Goal: Task Accomplishment & Management: Use online tool/utility

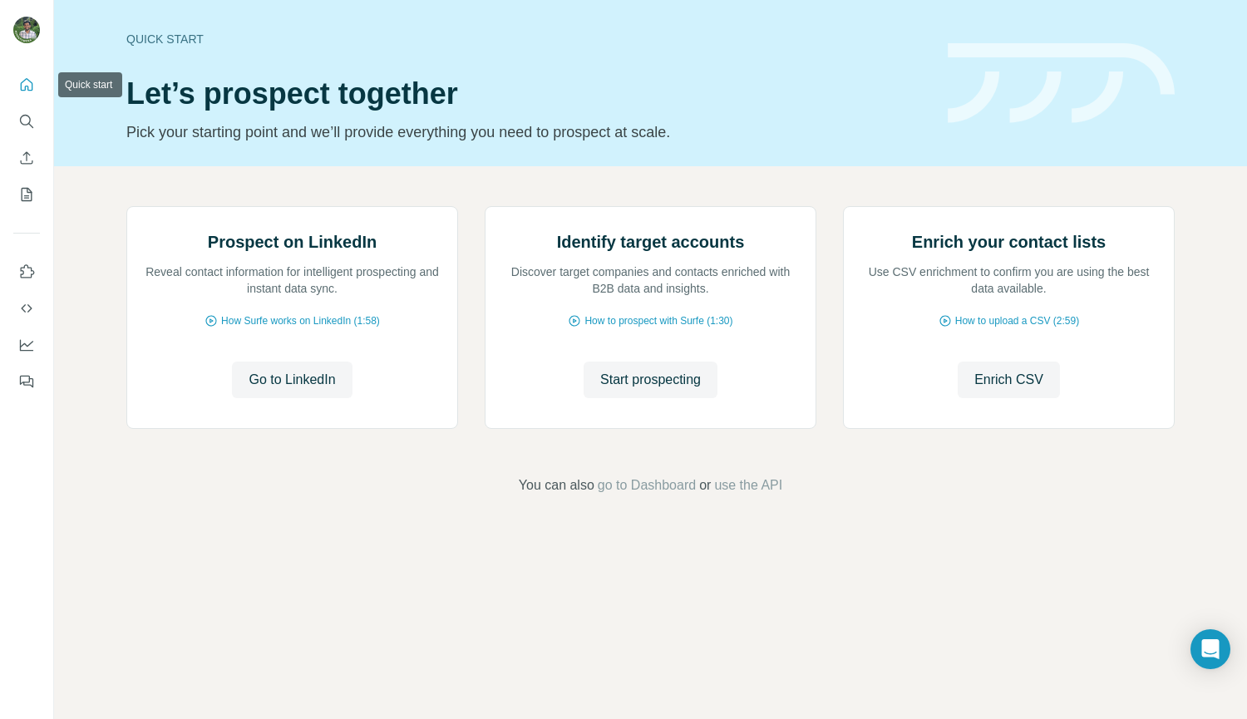
click at [22, 95] on button "Quick start" at bounding box center [26, 85] width 27 height 30
click at [27, 274] on icon "Use Surfe on LinkedIn" at bounding box center [26, 272] width 17 height 17
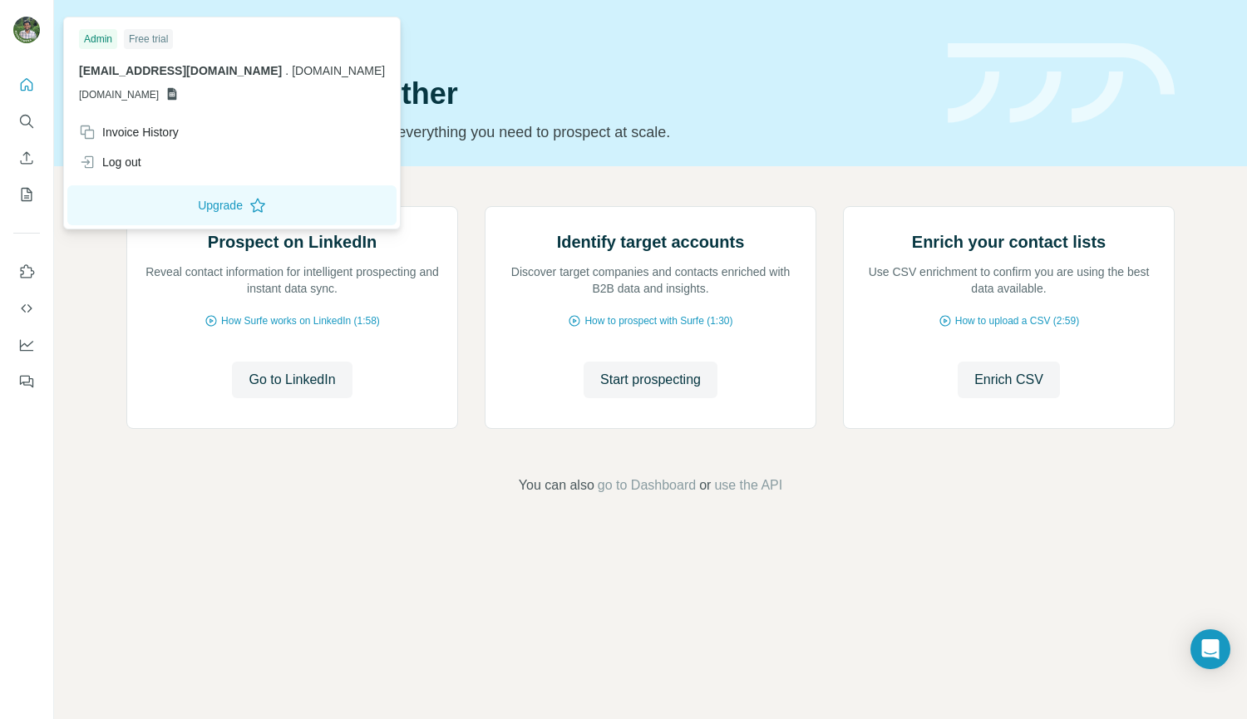
click at [22, 35] on img at bounding box center [26, 30] width 27 height 27
click at [220, 202] on button "Upgrade" at bounding box center [231, 205] width 329 height 40
click at [213, 140] on div "Invoice History" at bounding box center [232, 132] width 326 height 30
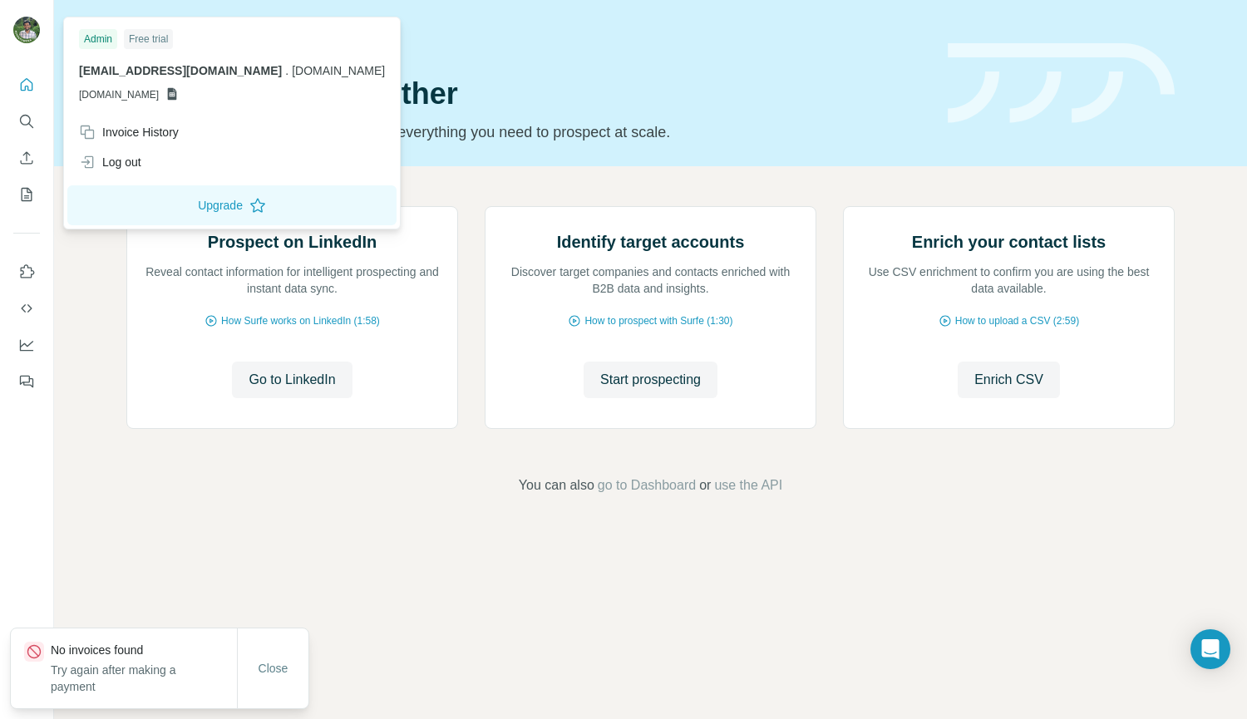
click at [177, 95] on icon at bounding box center [172, 94] width 9 height 12
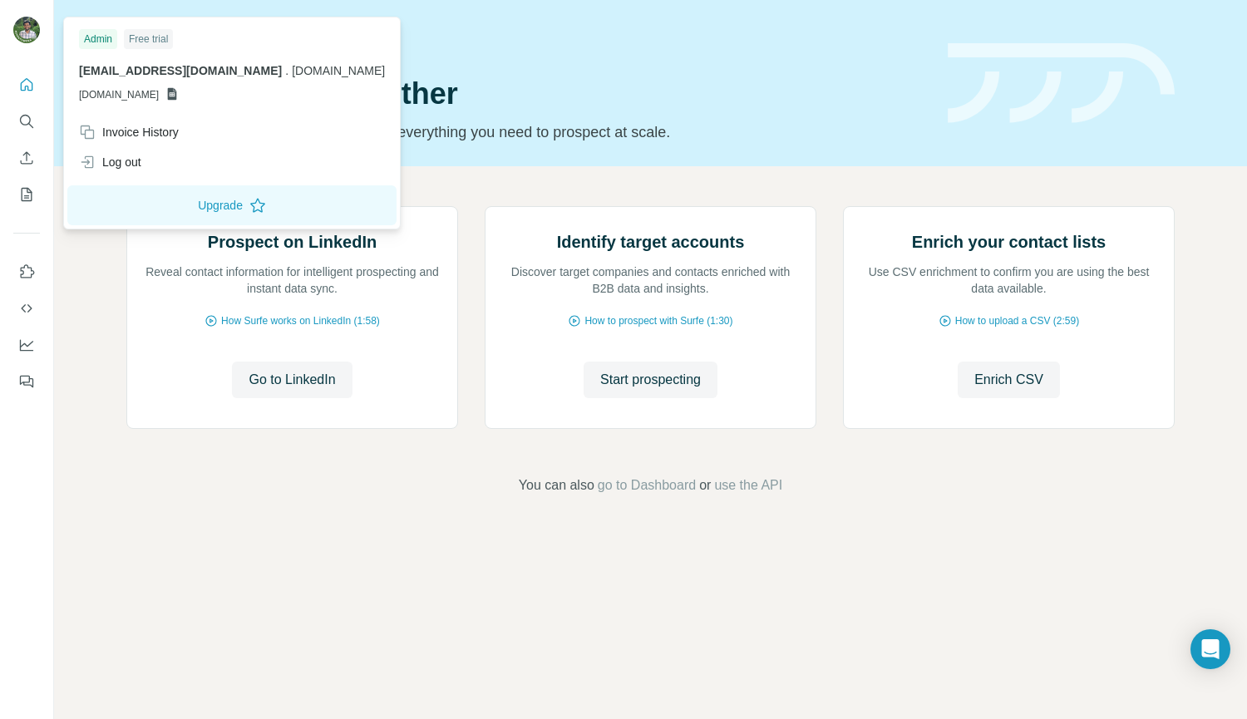
drag, startPoint x: 291, startPoint y: 95, endPoint x: 80, endPoint y: 99, distance: 211.3
click at [80, 99] on span "[DOMAIN_NAME]" at bounding box center [119, 94] width 80 height 15
click at [556, 78] on h1 "Let’s prospect together" at bounding box center [527, 93] width 802 height 33
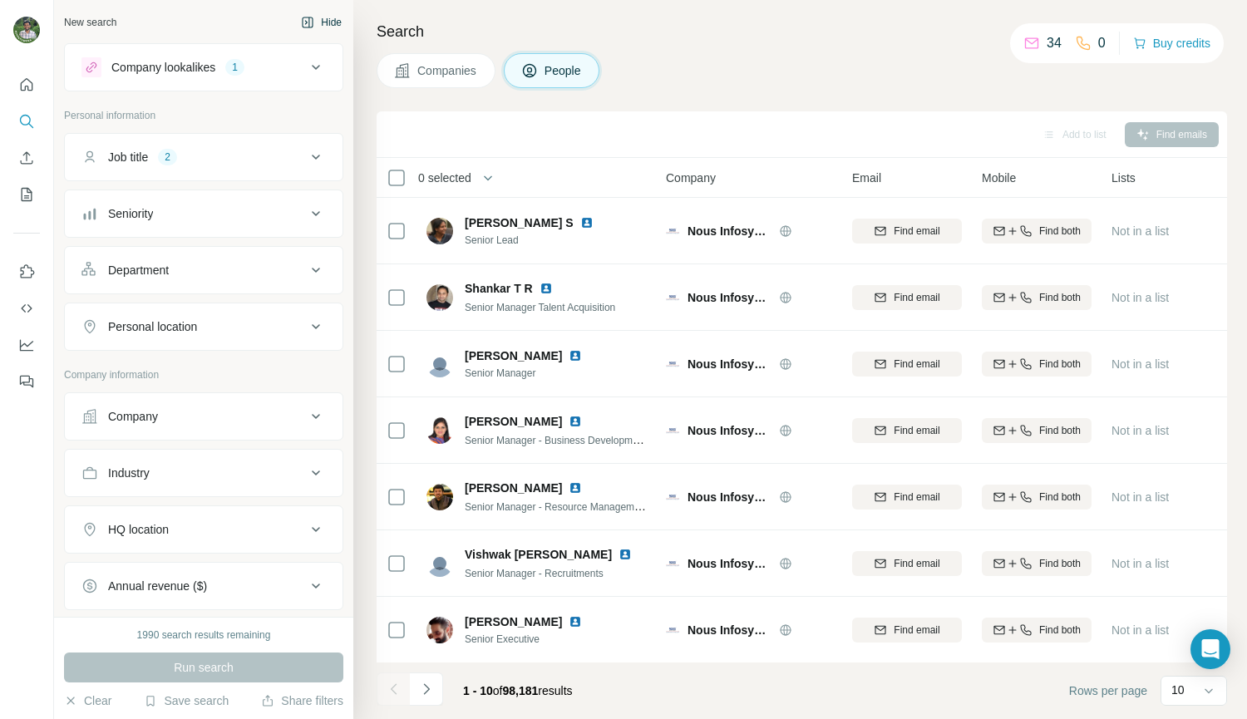
click at [314, 23] on button "Hide" at bounding box center [321, 22] width 64 height 25
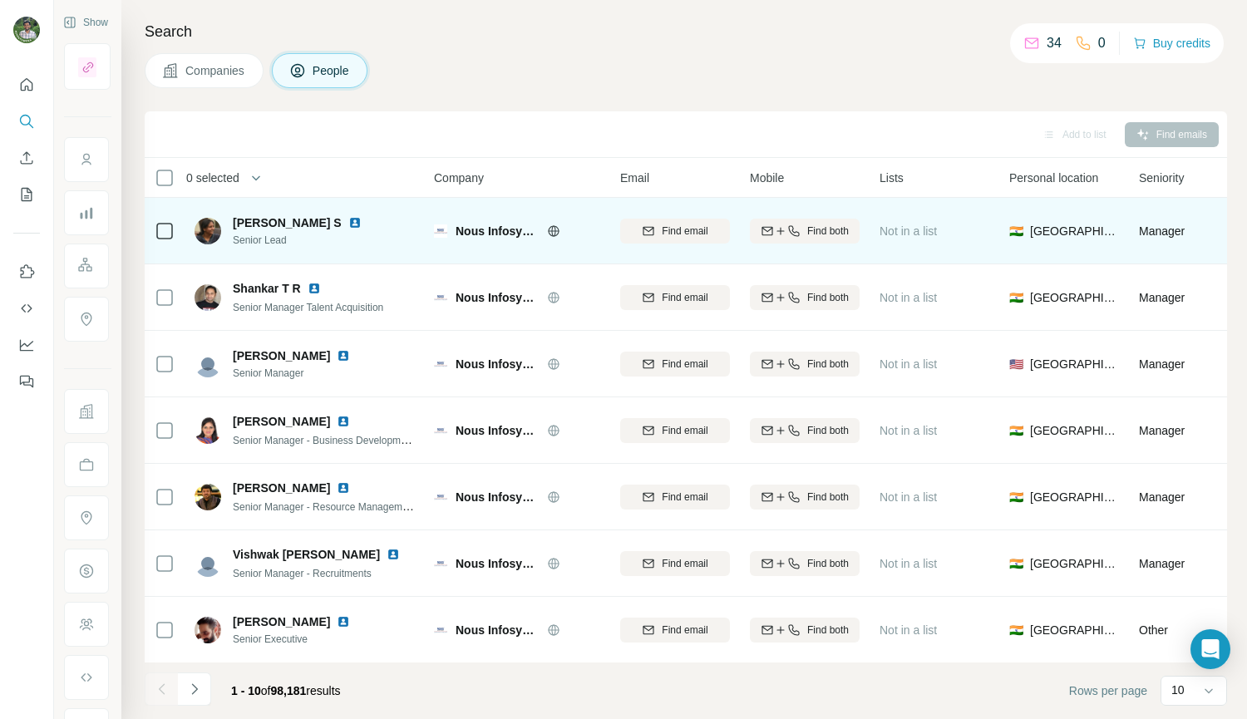
click at [348, 220] on img at bounding box center [354, 222] width 13 height 13
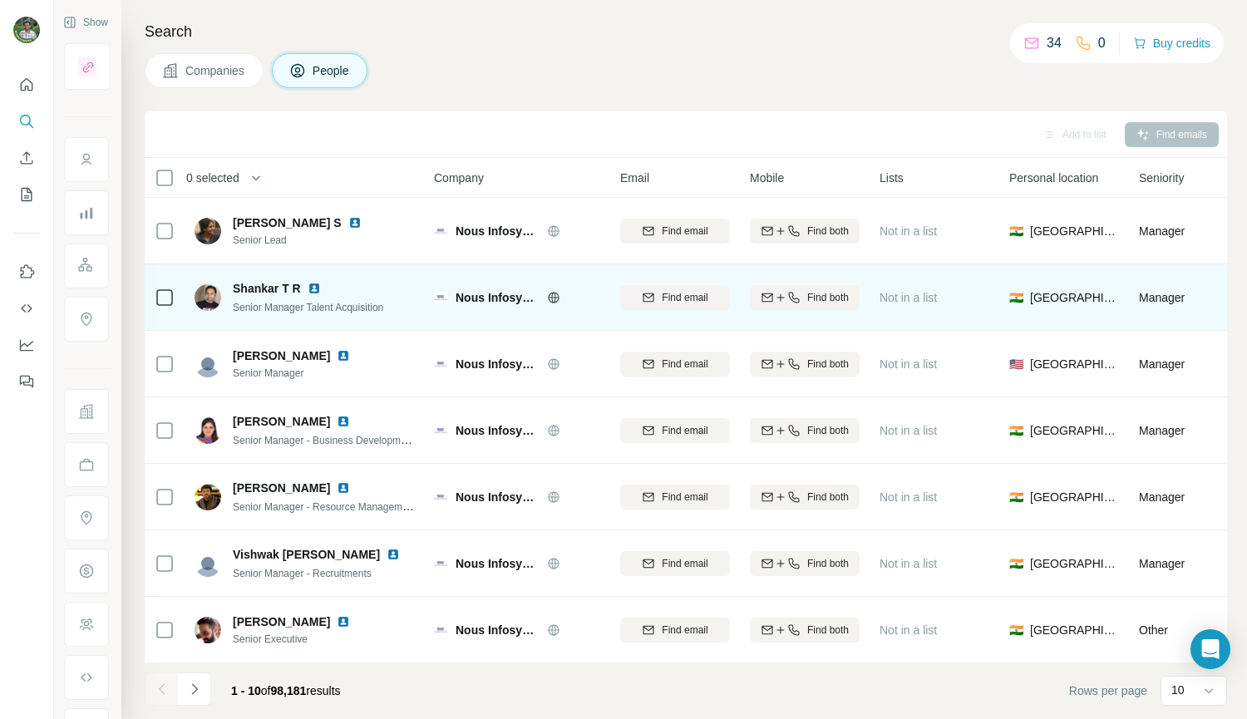
click at [310, 289] on img at bounding box center [314, 288] width 13 height 13
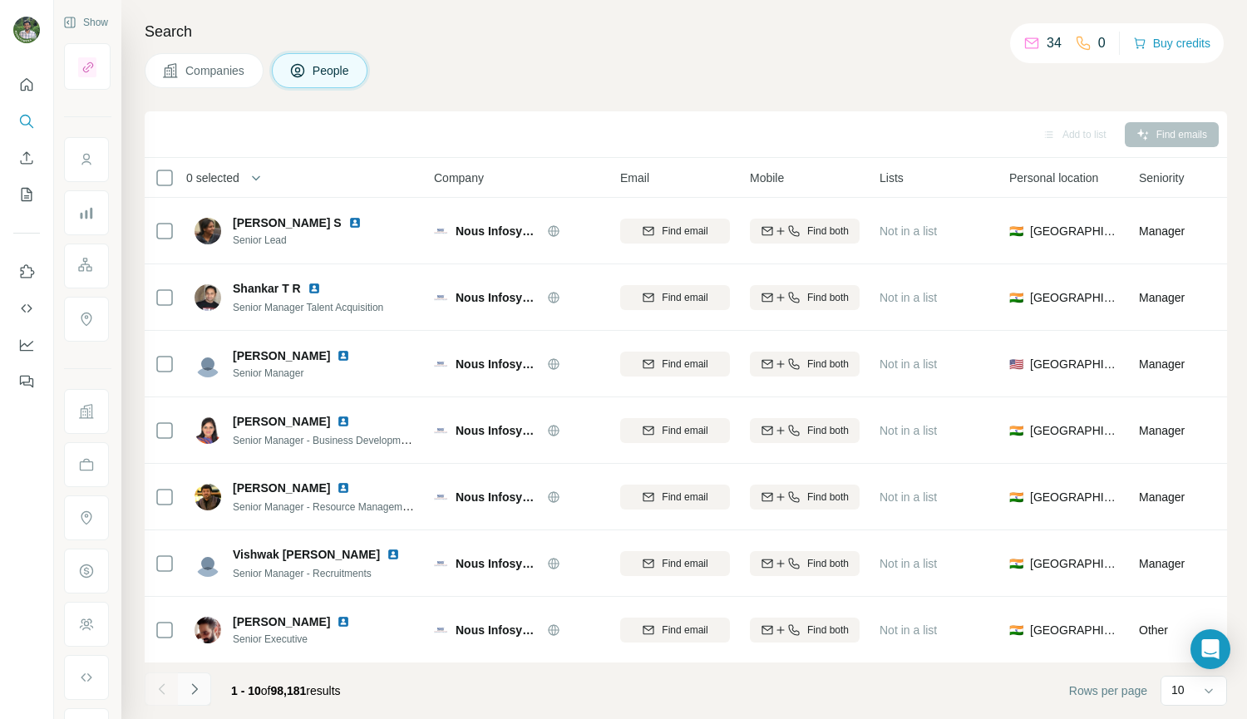
click at [199, 692] on icon "Navigate to next page" at bounding box center [194, 689] width 17 height 17
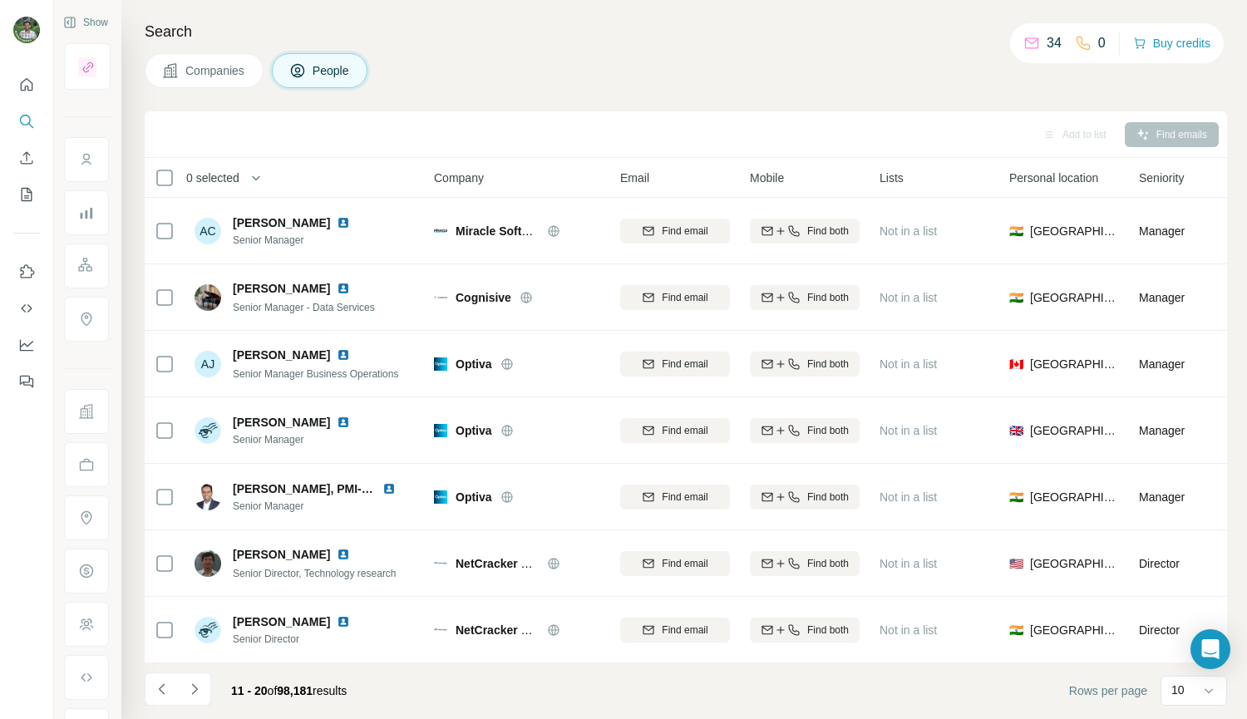
drag, startPoint x: 320, startPoint y: 221, endPoint x: 396, endPoint y: 132, distance: 116.8
click at [396, 132] on div "Add to list Find emails" at bounding box center [686, 134] width 1066 height 29
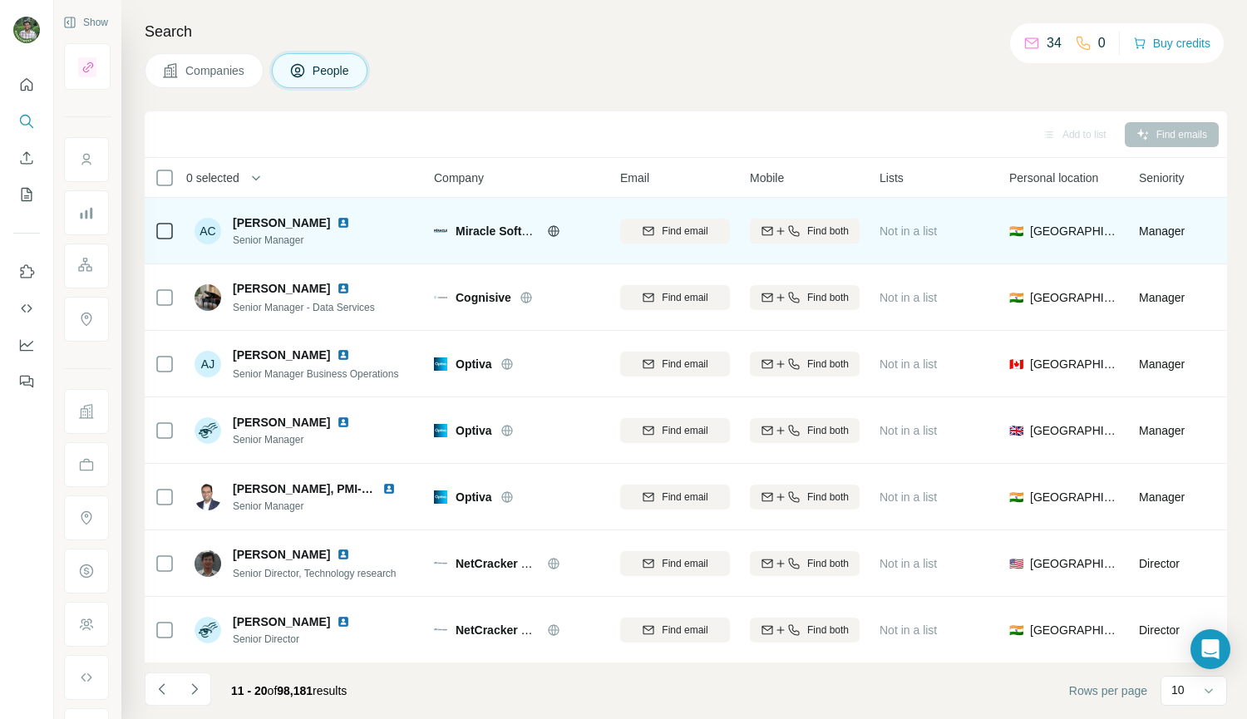
click at [337, 223] on img at bounding box center [343, 222] width 13 height 13
